Goal: Find specific page/section: Find specific page/section

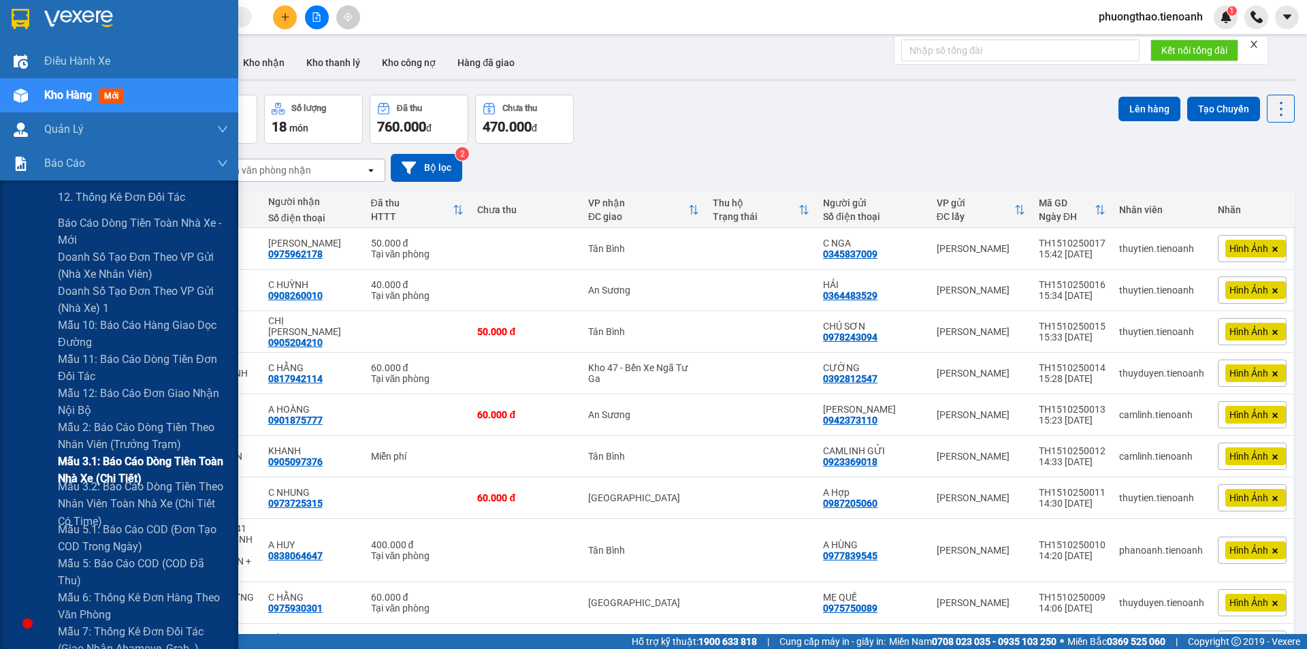
click at [114, 466] on span "Mẫu 3.1: Báo cáo dòng tiền toàn nhà xe (Chi Tiết)" at bounding box center [143, 470] width 170 height 34
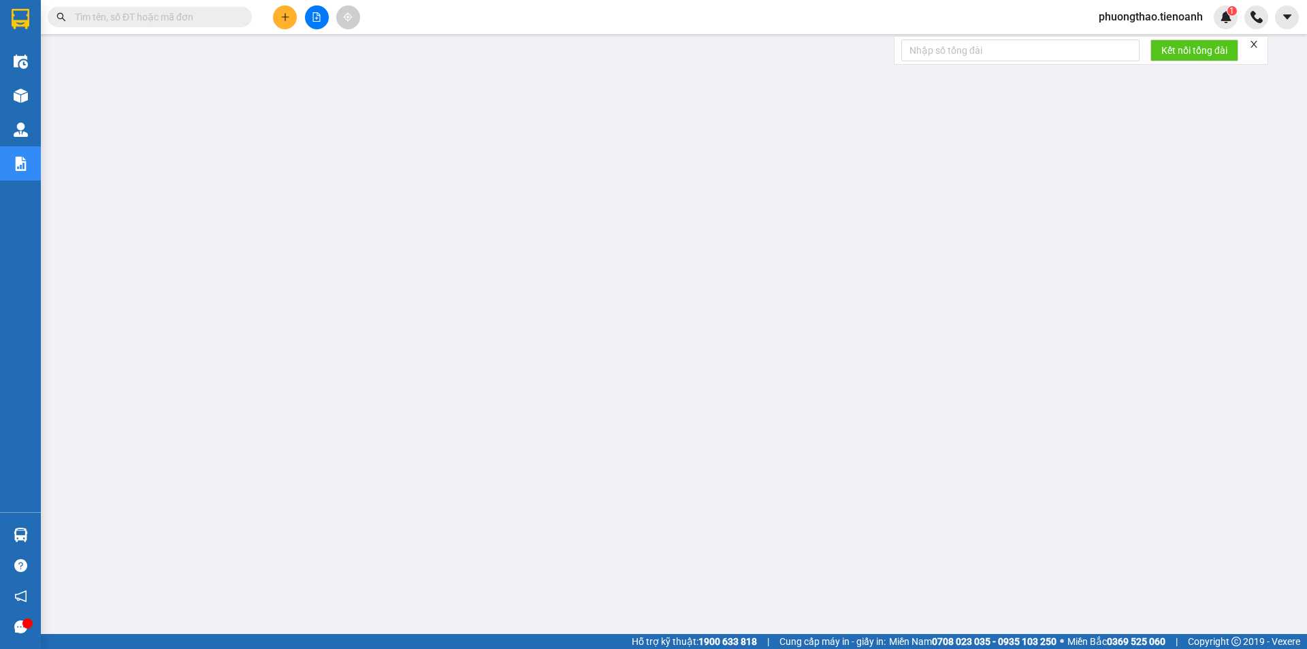
click at [1259, 41] on icon "close" at bounding box center [1254, 44] width 10 height 10
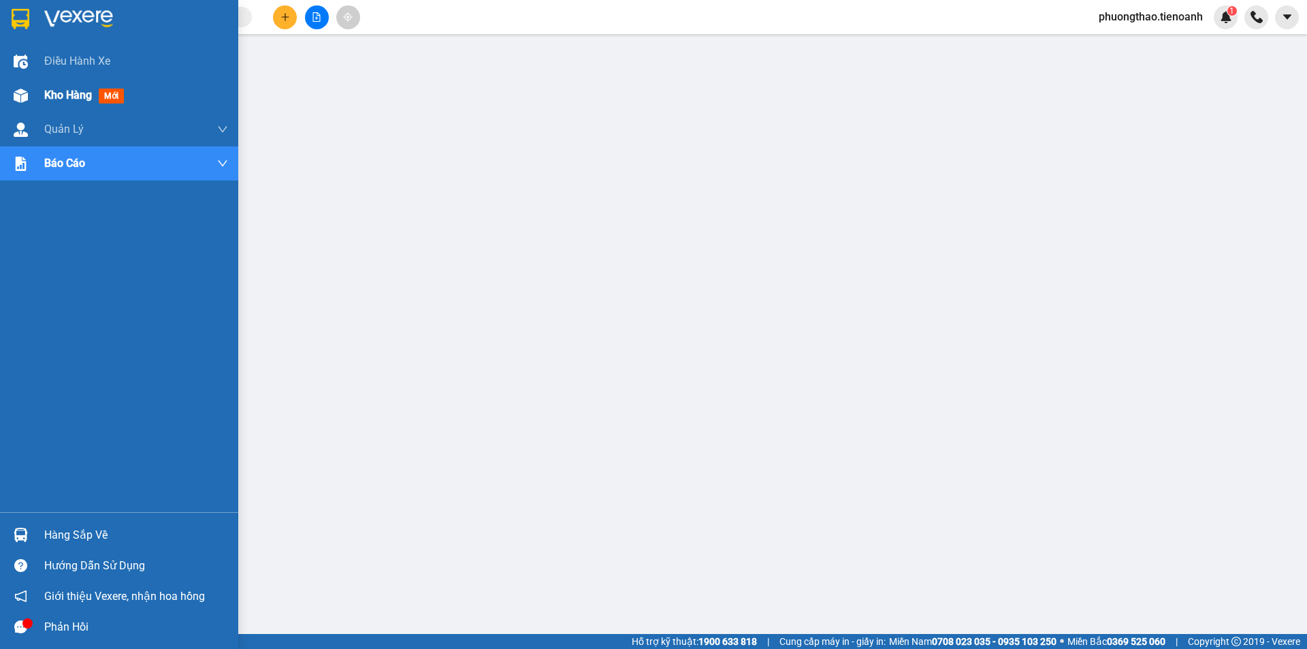
click at [25, 98] on img at bounding box center [21, 96] width 14 height 14
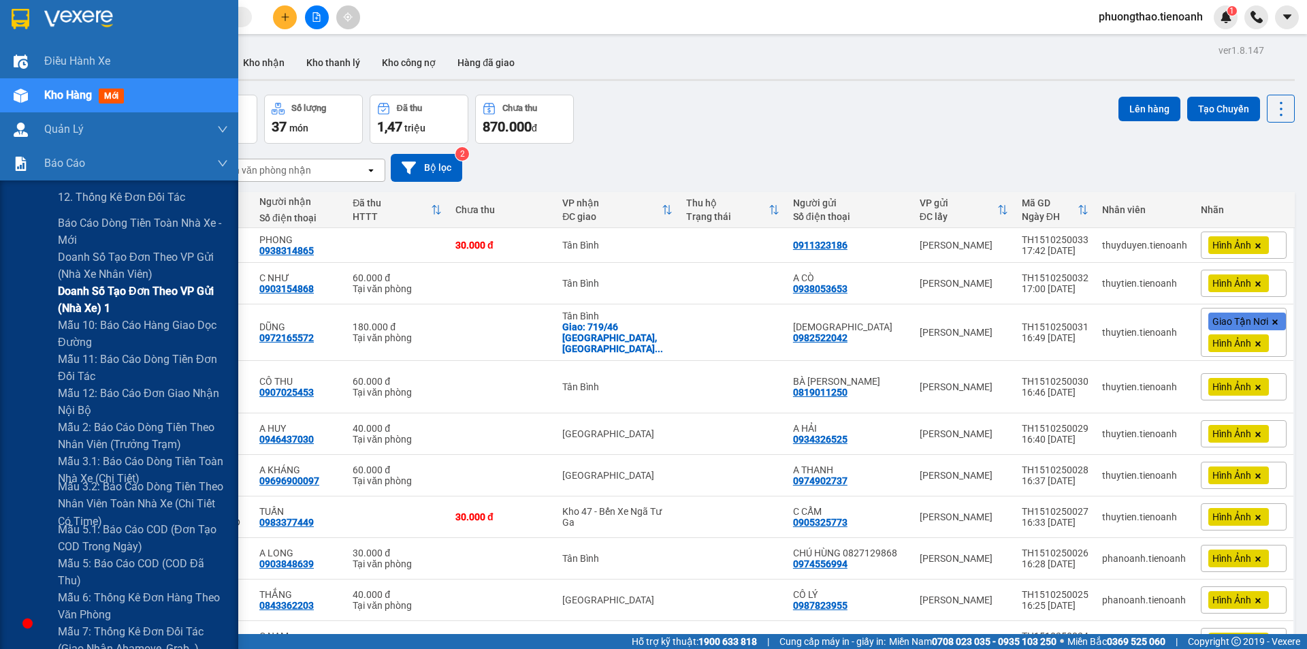
click at [131, 296] on span "Doanh số tạo đơn theo VP gửi (nhà xe) 1" at bounding box center [143, 300] width 170 height 34
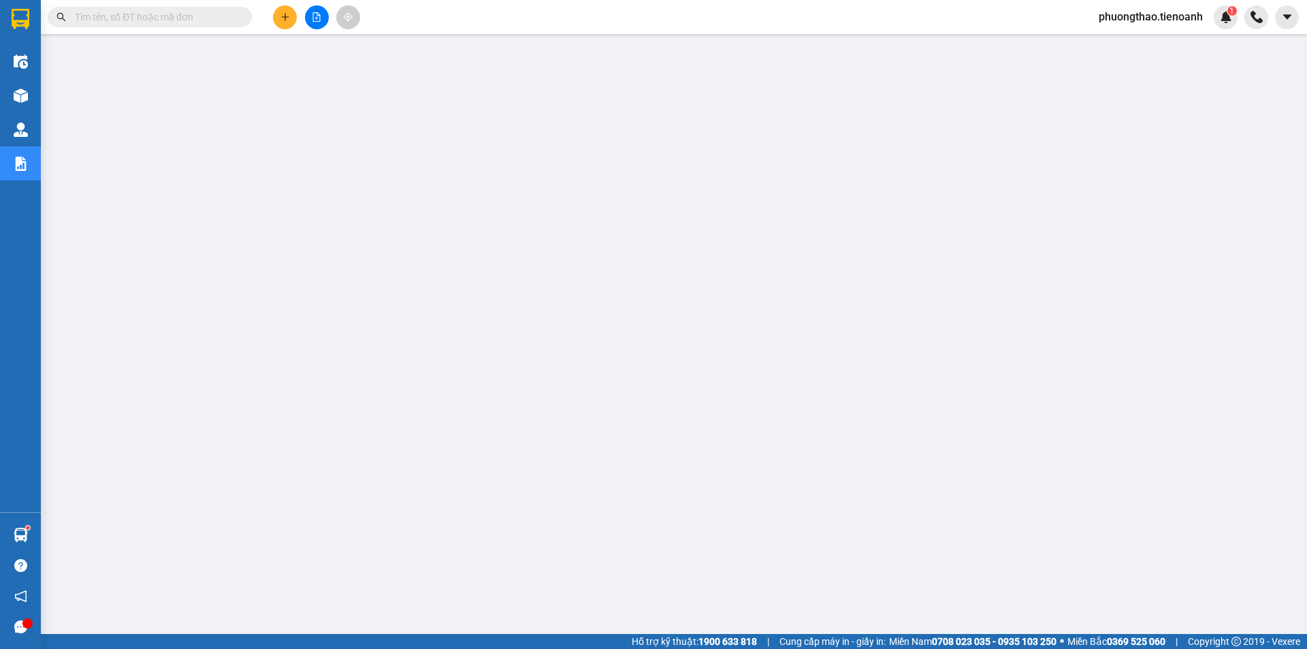
click at [190, 18] on input "text" at bounding box center [155, 17] width 161 height 15
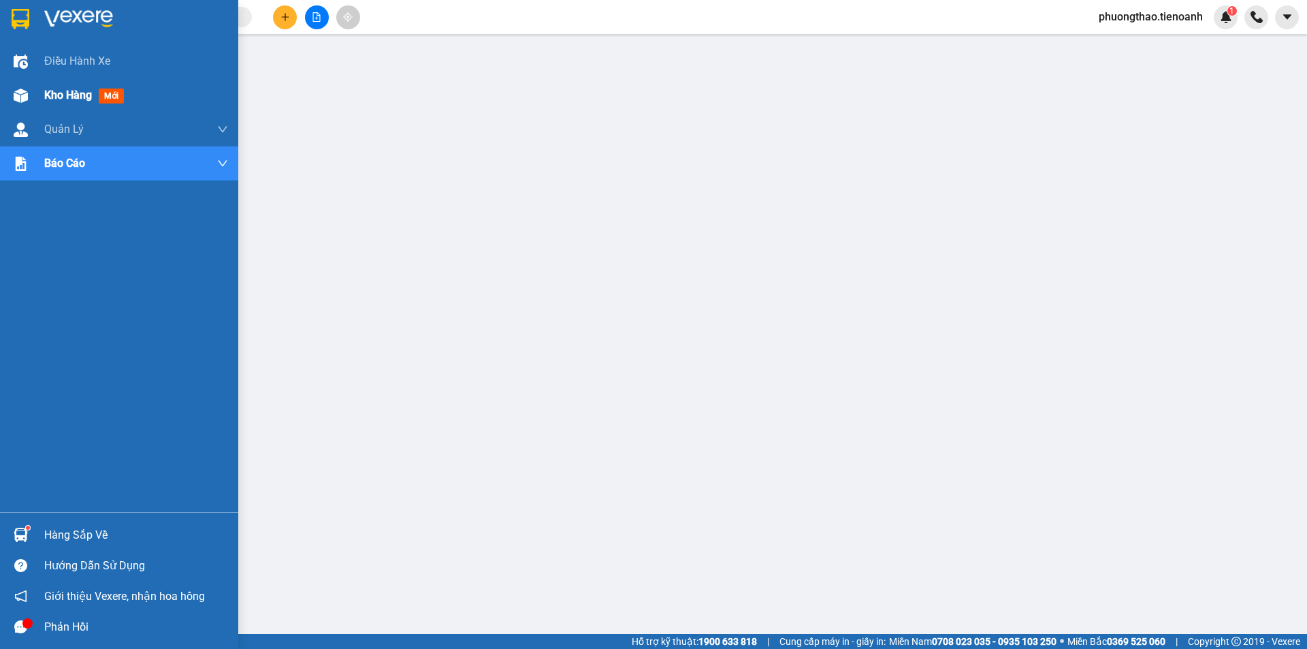
click at [27, 101] on img at bounding box center [21, 96] width 14 height 14
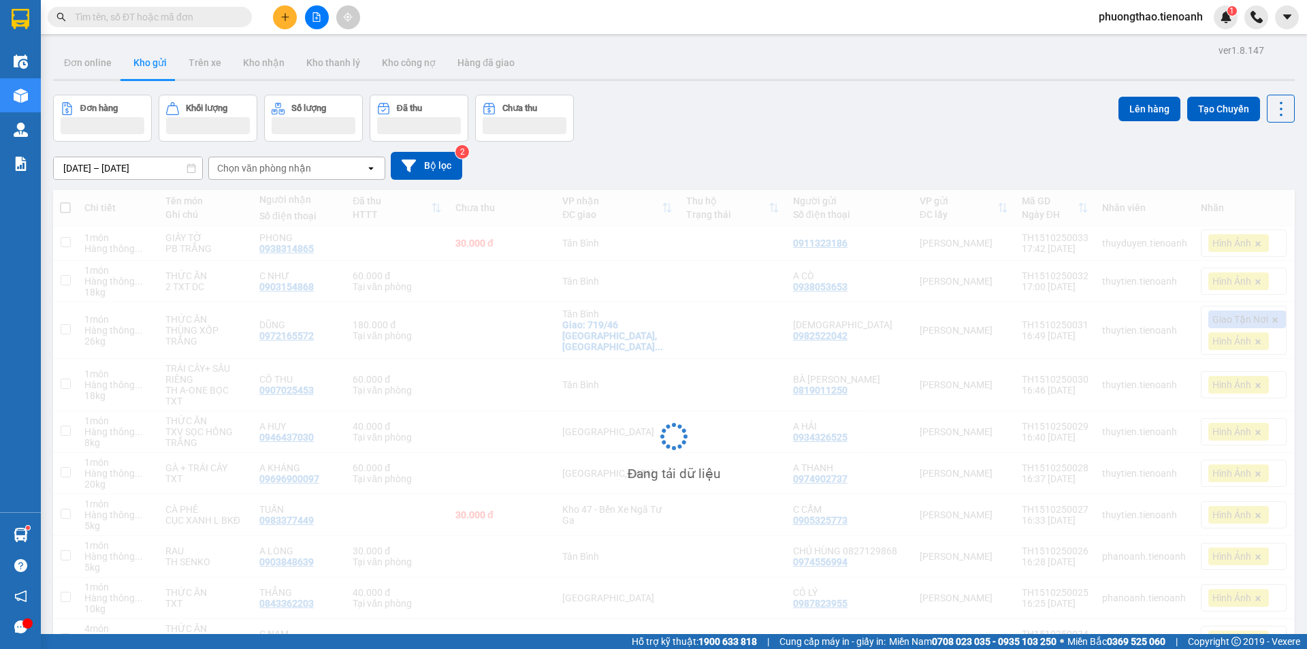
click at [187, 16] on input "text" at bounding box center [155, 17] width 161 height 15
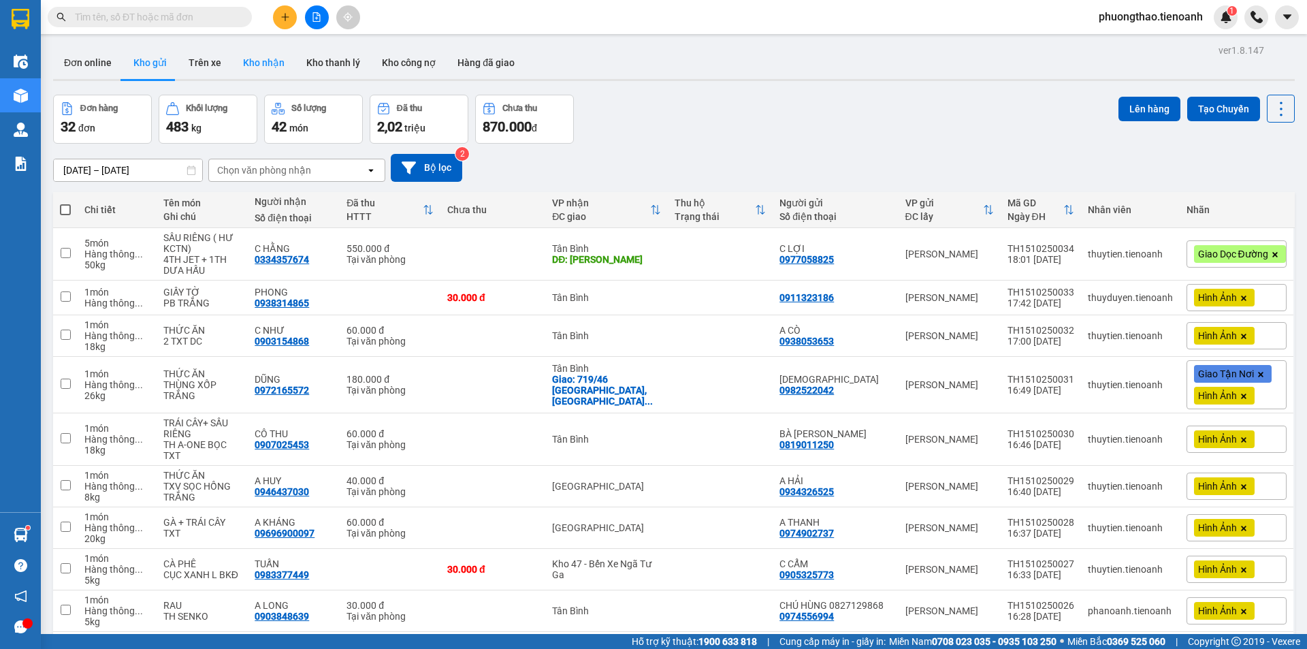
click at [260, 59] on button "Kho nhận" at bounding box center [263, 62] width 63 height 33
